Goal: Information Seeking & Learning: Learn about a topic

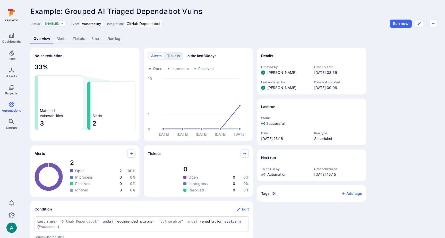
click at [59, 37] on link "Alerts" at bounding box center [61, 39] width 16 height 10
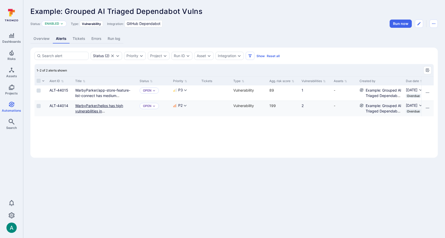
click at [97, 110] on link "WarbyParker/helios has high vulnerabilities in Pillow" at bounding box center [99, 111] width 48 height 15
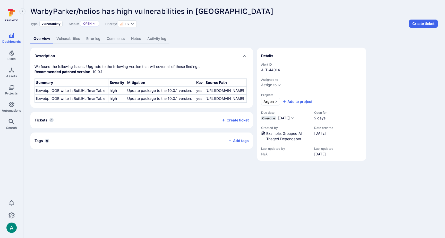
click at [66, 37] on link "Vulnerabilities" at bounding box center [68, 39] width 30 height 10
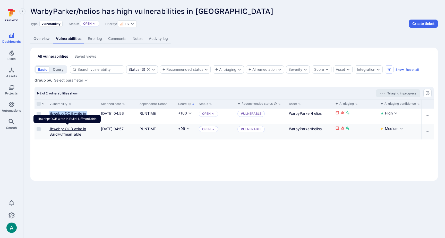
scroll to position [0, 1]
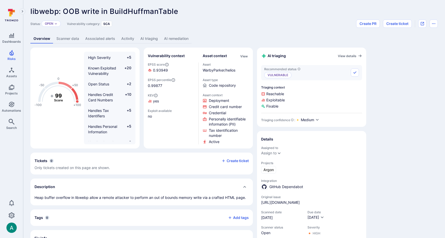
click at [67, 39] on link "Scanner data" at bounding box center [67, 39] width 29 height 10
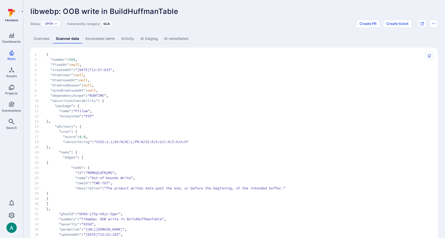
click at [175, 40] on link "AI remediation" at bounding box center [176, 39] width 31 height 10
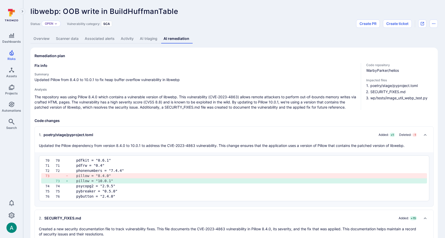
click at [46, 38] on link "Overview" at bounding box center [41, 39] width 22 height 10
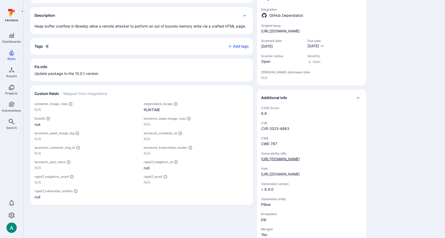
scroll to position [172, 0]
